Goal: Navigation & Orientation: Find specific page/section

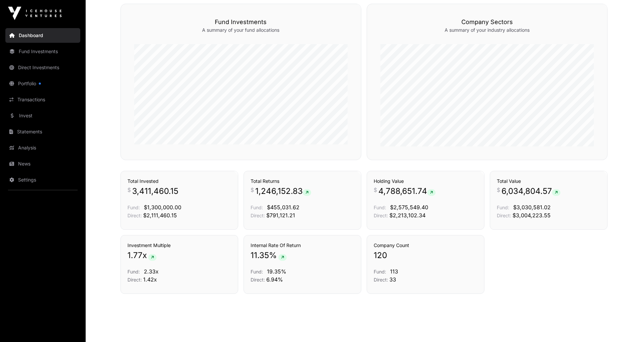
scroll to position [398, 0]
click at [19, 81] on link "Portfolio" at bounding box center [42, 83] width 75 height 15
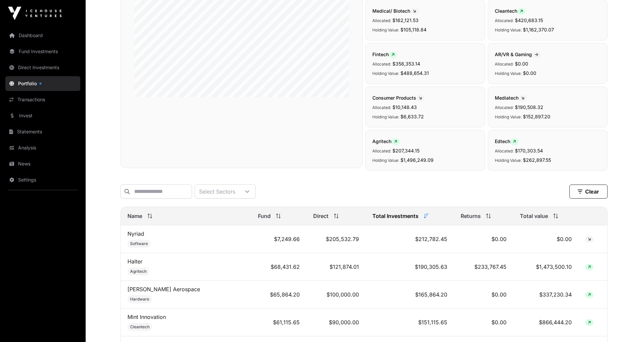
scroll to position [158, 0]
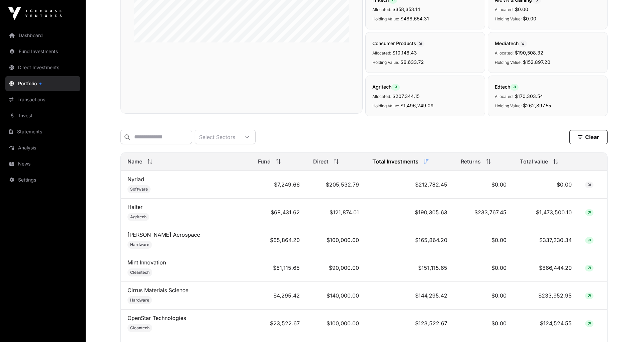
click at [141, 161] on span "Name" at bounding box center [134, 162] width 15 height 8
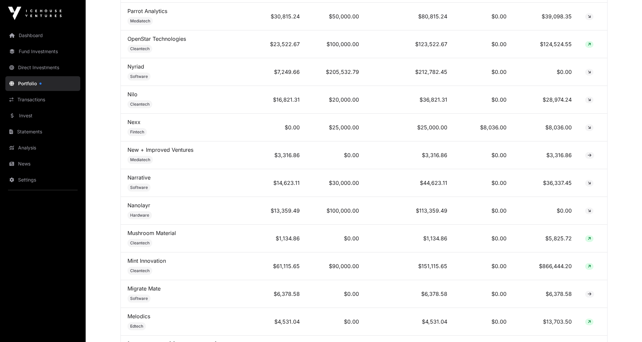
scroll to position [1577, 0]
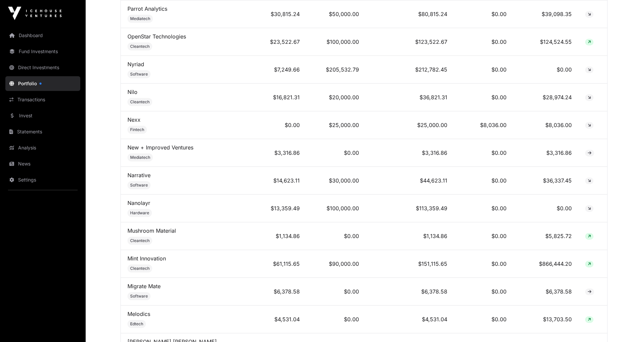
click at [141, 200] on link "Nanolayr" at bounding box center [138, 203] width 23 height 7
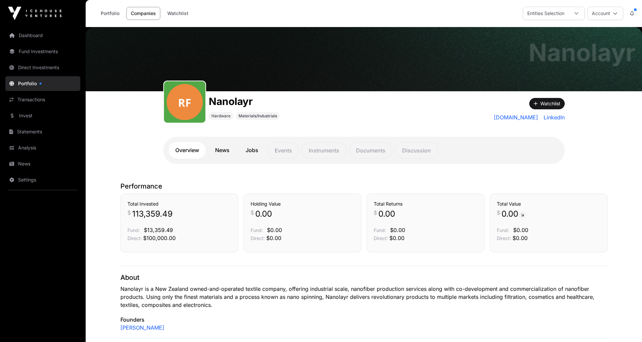
click at [29, 35] on link "Dashboard" at bounding box center [42, 35] width 75 height 15
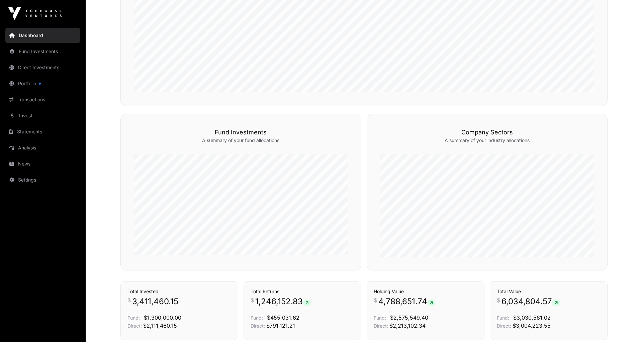
scroll to position [288, 0]
